Goal: Communication & Community: Answer question/provide support

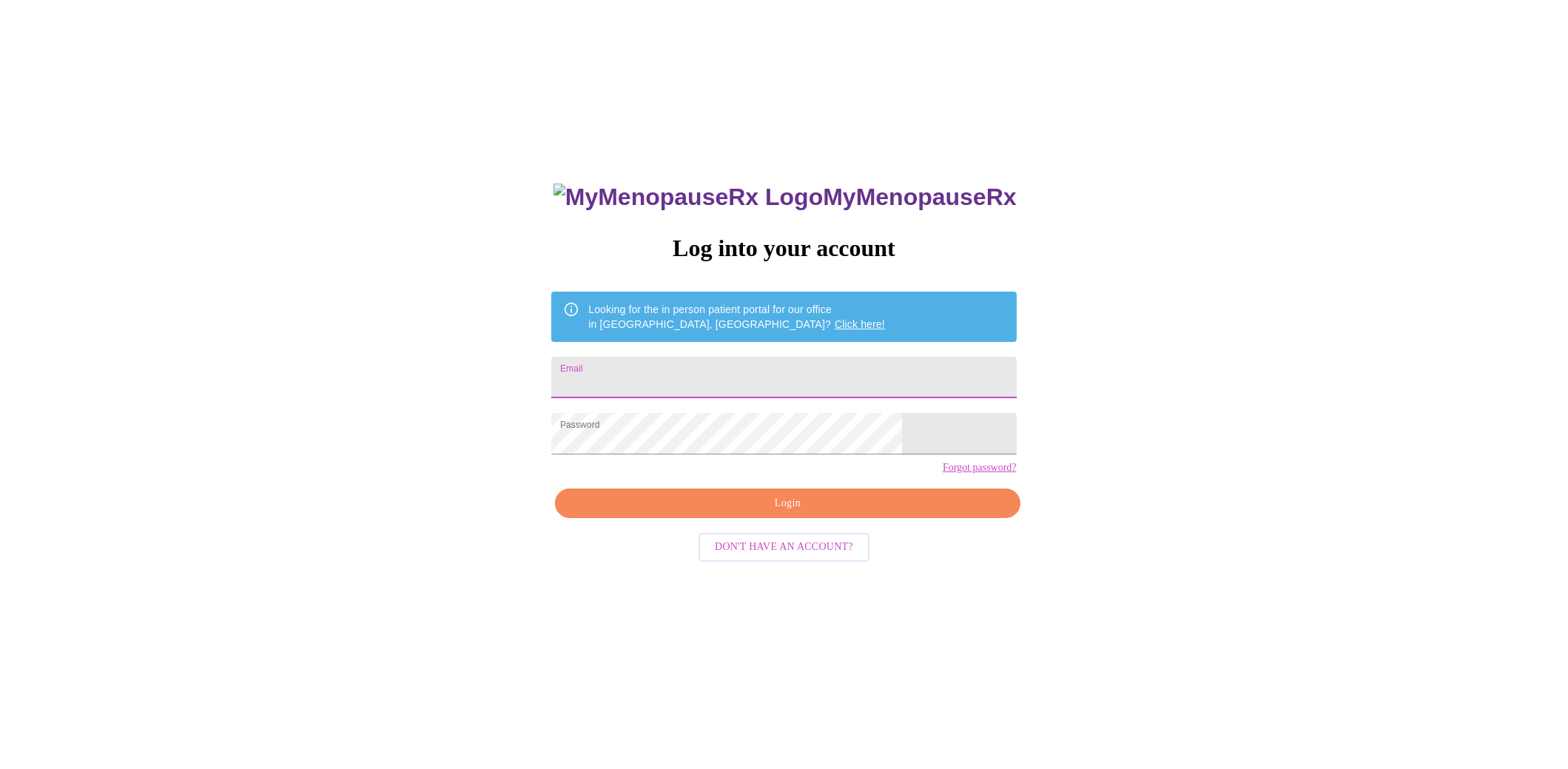
click at [796, 387] on input "Email" at bounding box center [784, 377] width 465 height 42
type input "[EMAIL_ADDRESS][DOMAIN_NAME]"
click at [811, 513] on span "Login" at bounding box center [787, 503] width 430 height 19
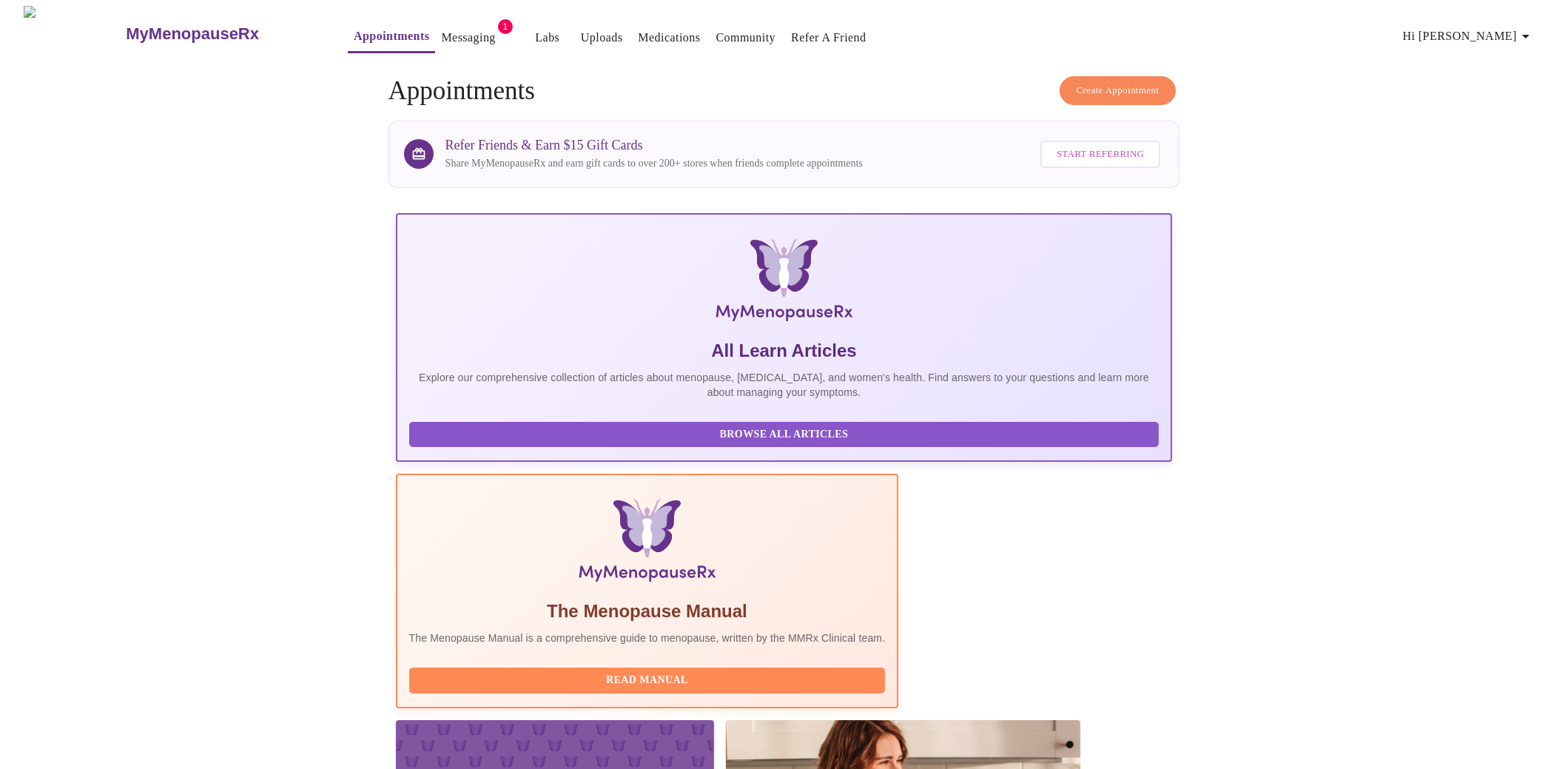
click at [456, 33] on link "Messaging" at bounding box center [468, 37] width 54 height 20
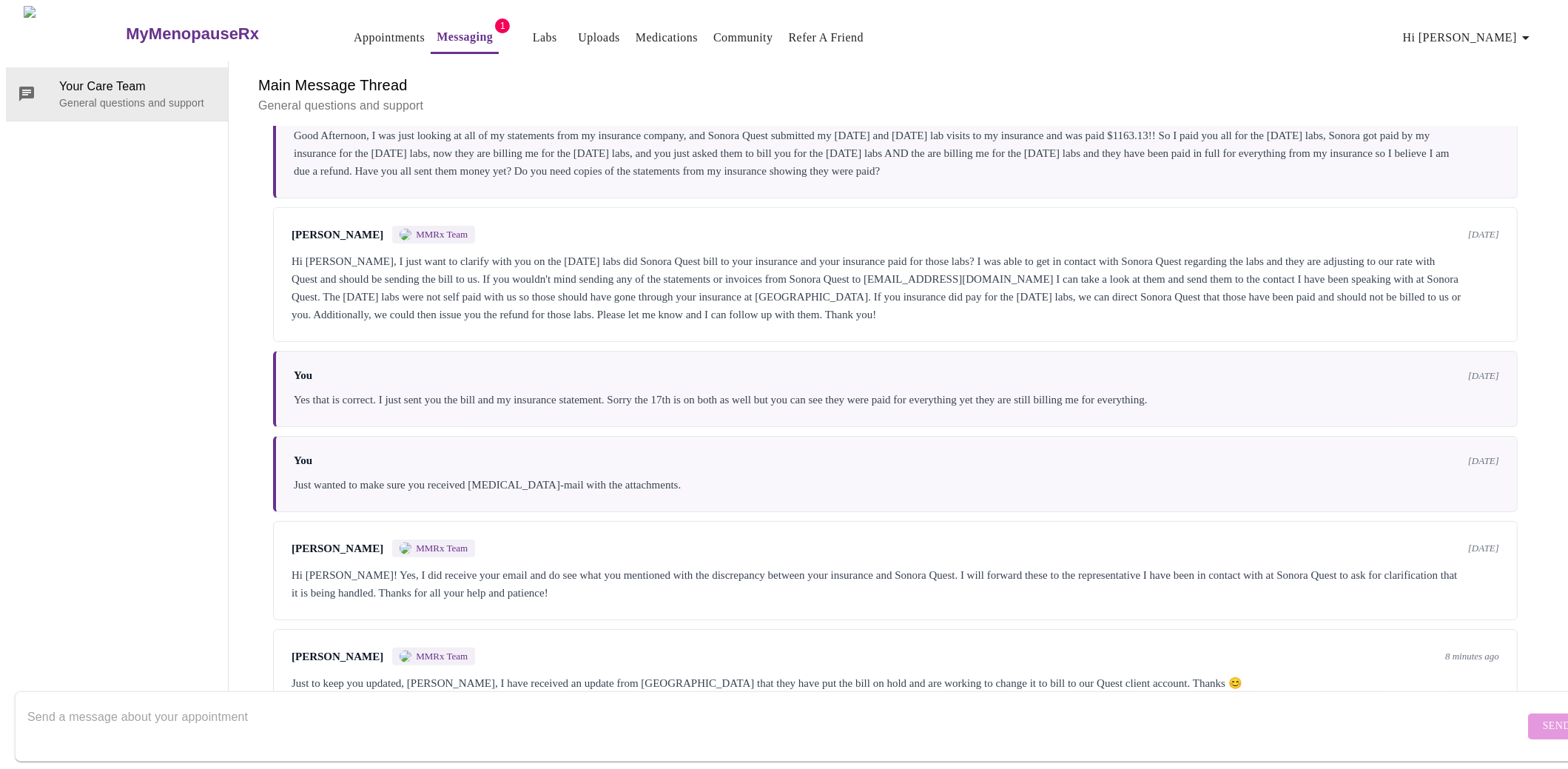
scroll to position [969, 0]
click at [438, 702] on textarea "Send a message about your appointment" at bounding box center [775, 726] width 1496 height 48
type textarea "Why are they billing anyone? They have been paid from my insurance company..."
click at [1542, 717] on span "Send" at bounding box center [1557, 726] width 28 height 19
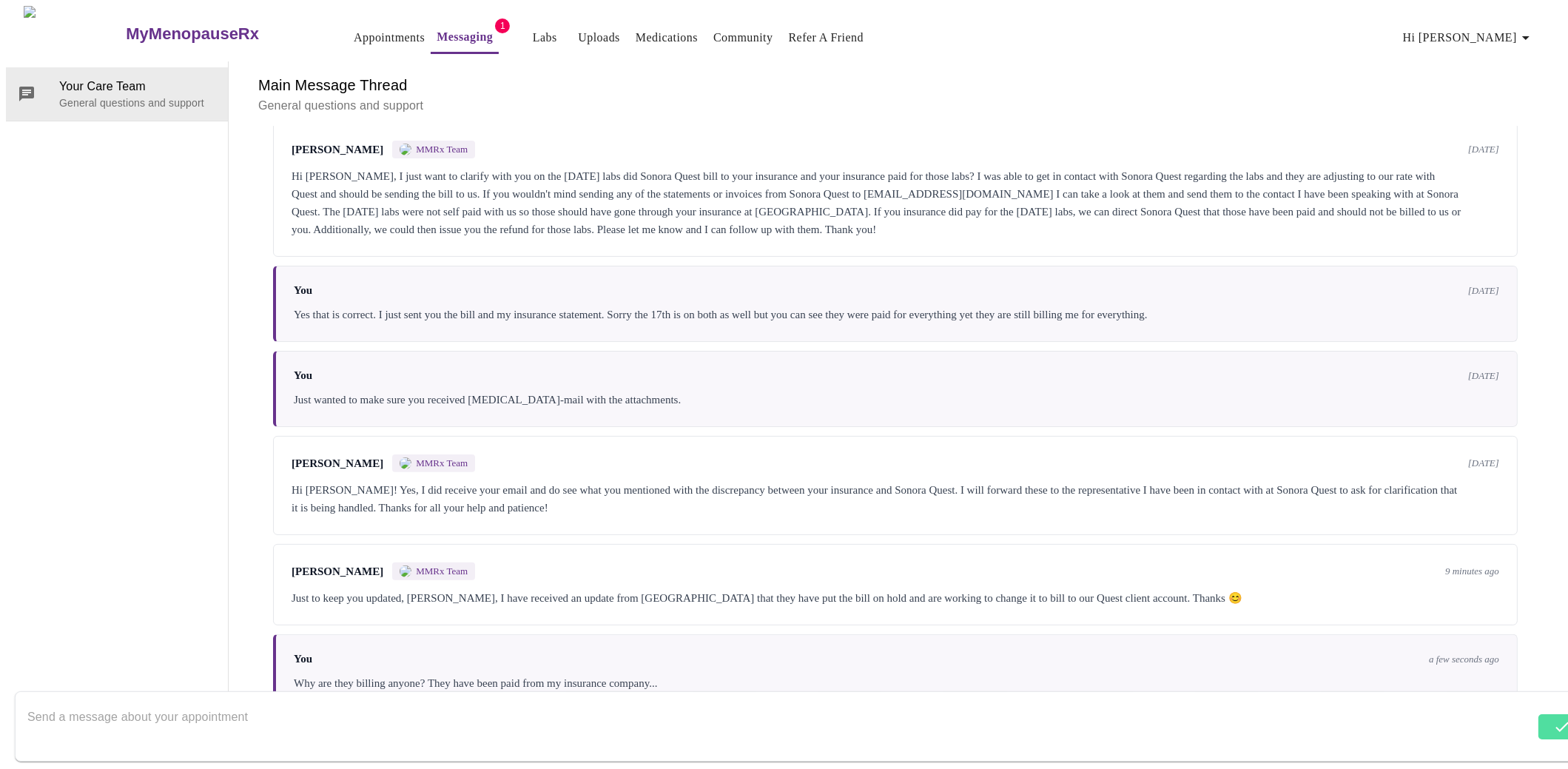
scroll to position [1062, 0]
click at [84, 702] on textarea "Send a message about your appointment" at bounding box center [775, 726] width 1496 height 48
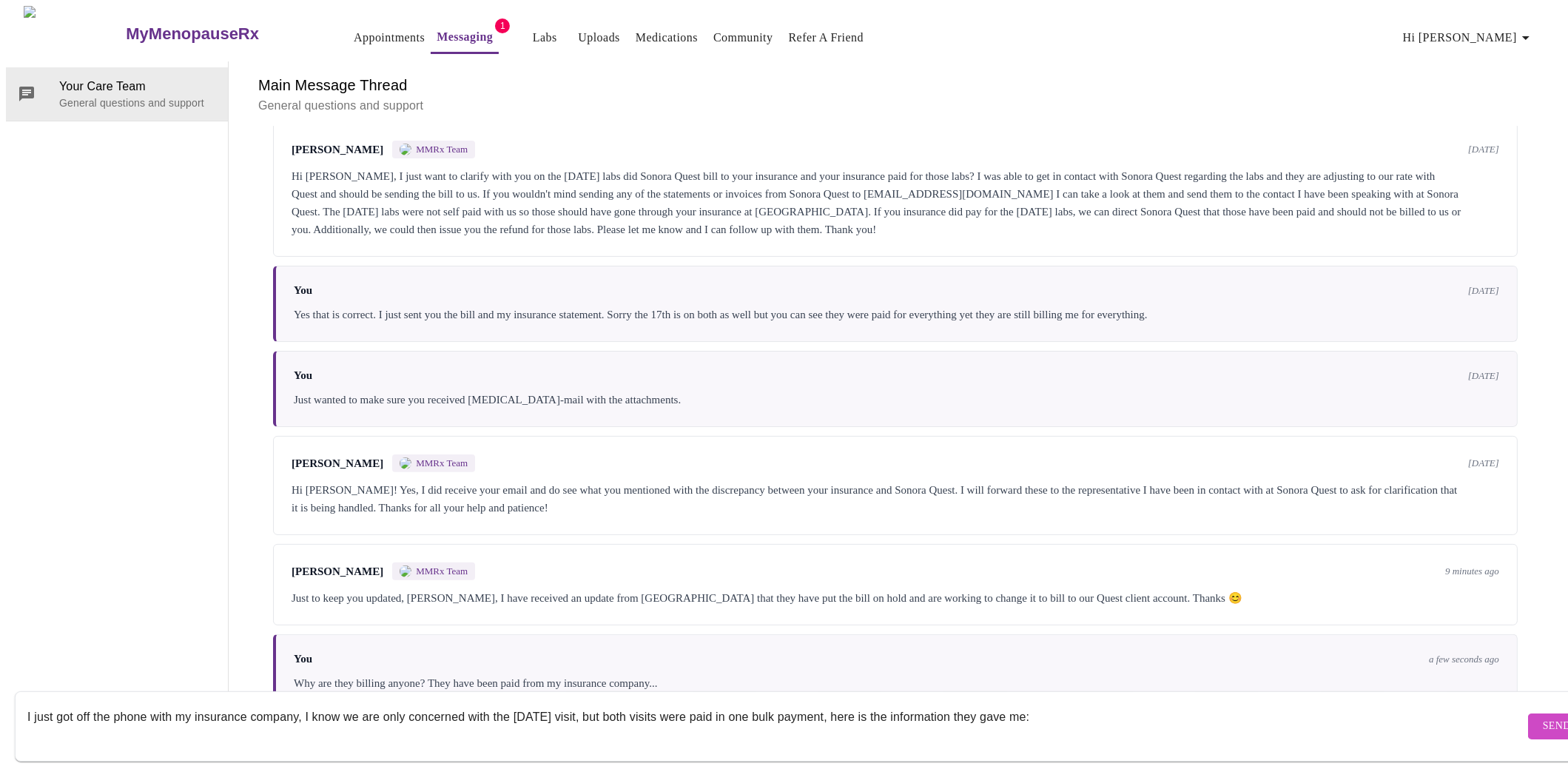
paste textarea "I spoke to Blue Cross Blue Shield, there were 3 different claims, 2 on April 4t…"
click at [867, 702] on textarea "I just got off the phone with my insurance company, I know we are only concerne…" at bounding box center [775, 726] width 1496 height 48
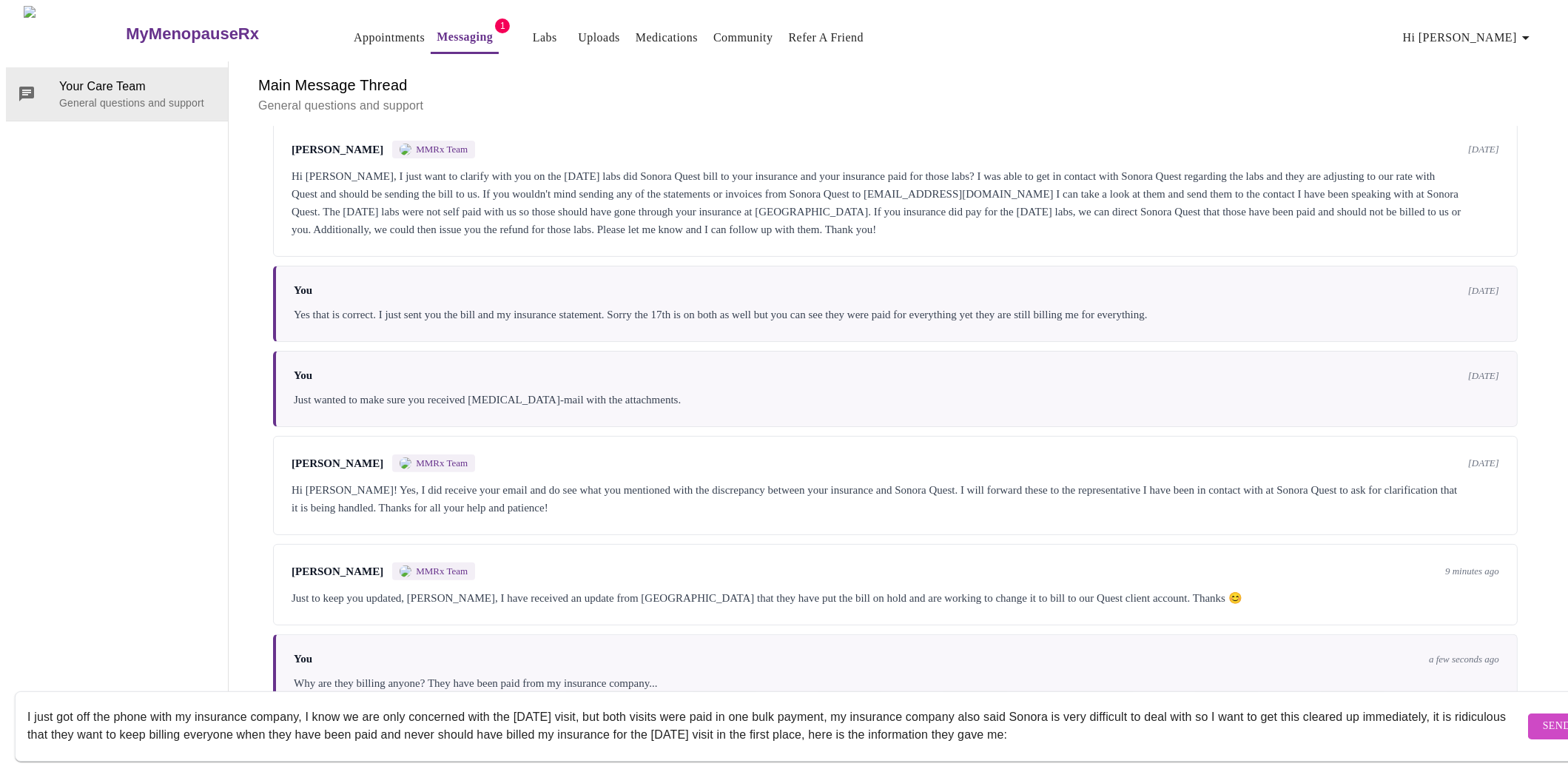
click at [322, 702] on textarea "I just got off the phone with my insurance company, I know we are only concerne…" at bounding box center [775, 726] width 1496 height 48
click at [876, 702] on textarea "I just got off the phone with my insurance company. I know we are only concerne…" at bounding box center [775, 726] width 1496 height 48
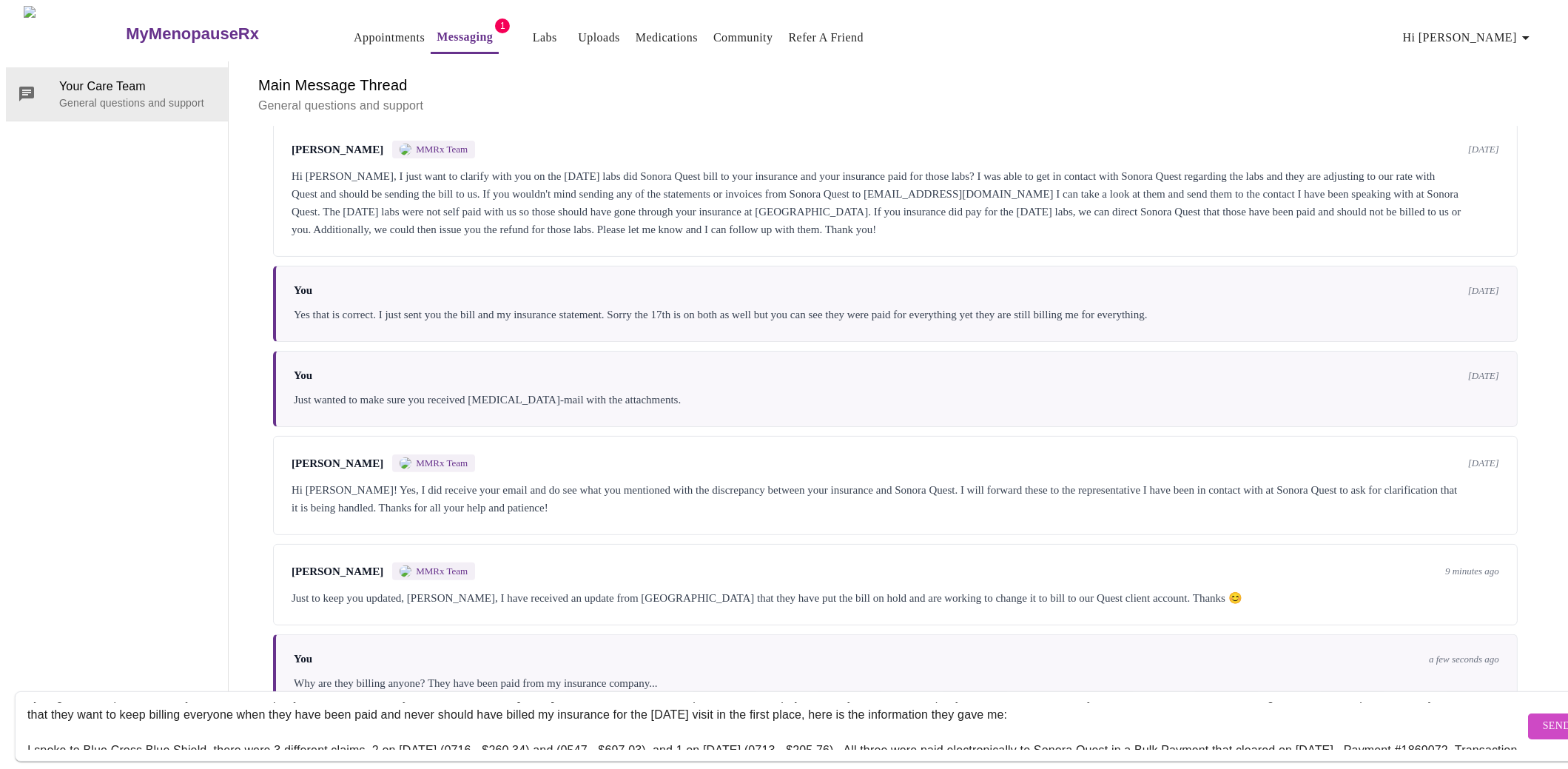
scroll to position [0, 0]
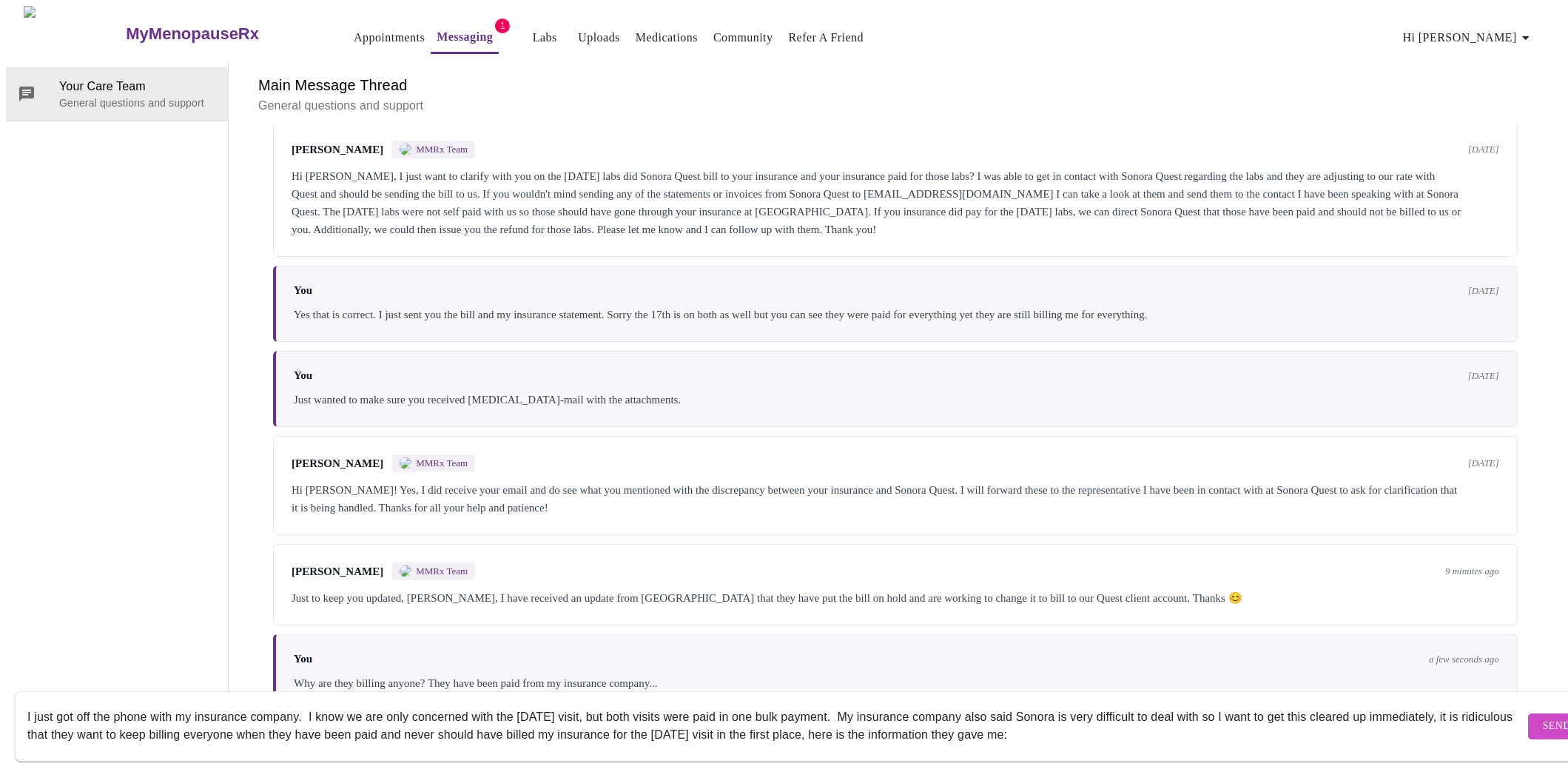
click at [186, 717] on textarea "I just got off the phone with my insurance company. I know we are only concerne…" at bounding box center [775, 726] width 1496 height 48
type textarea "I just got off the phone with my insurance company. I know we are only concerne…"
click at [1542, 717] on span "Send" at bounding box center [1557, 726] width 28 height 19
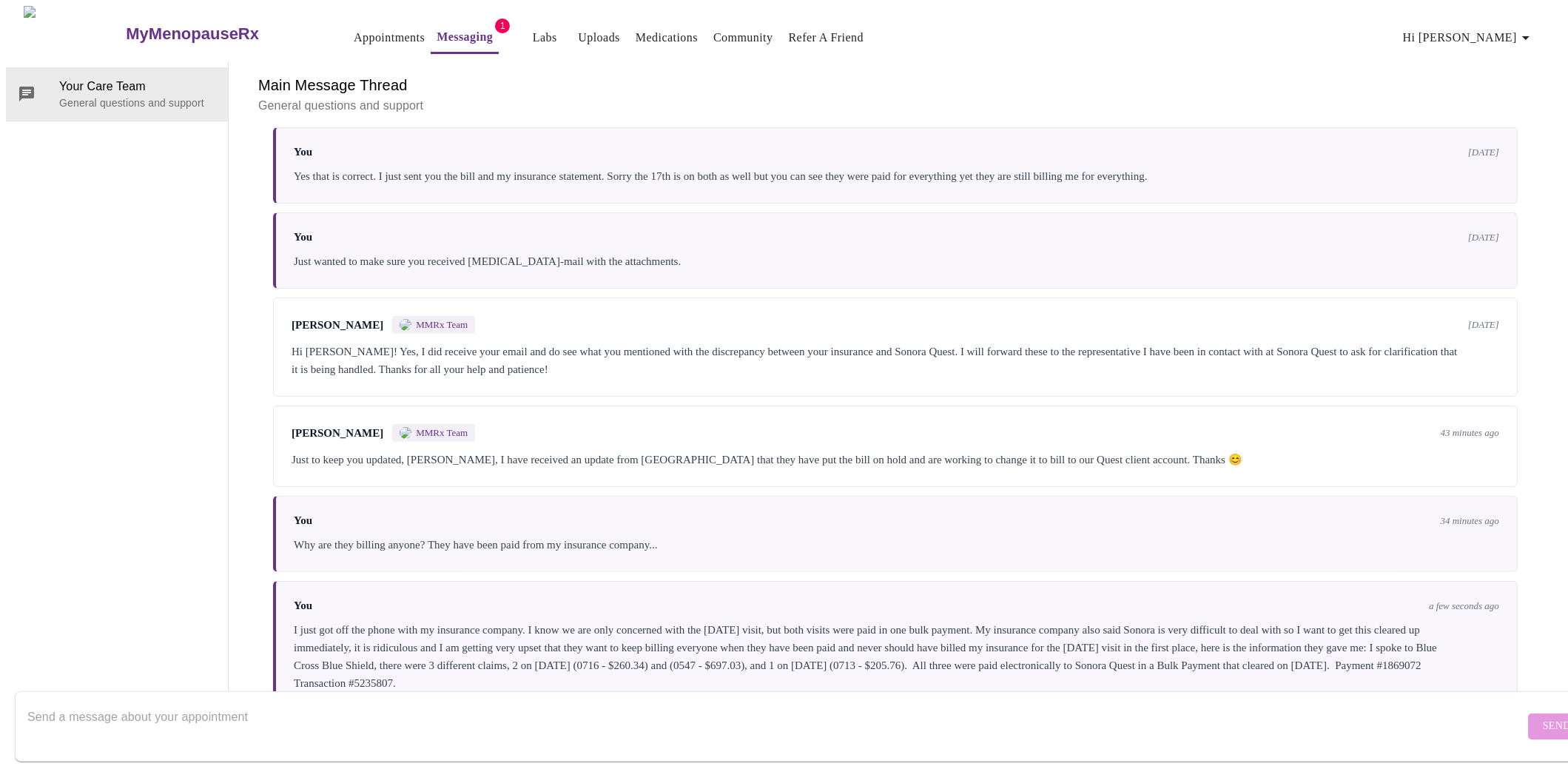
scroll to position [1216, 0]
